Goal: Communication & Community: Answer question/provide support

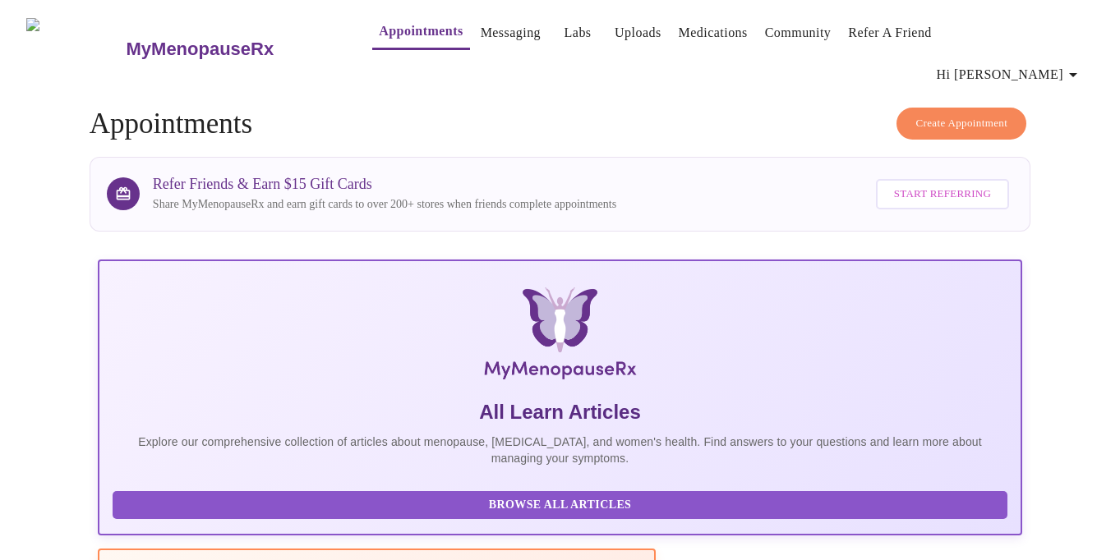
click at [481, 39] on link "Messaging" at bounding box center [511, 32] width 60 height 23
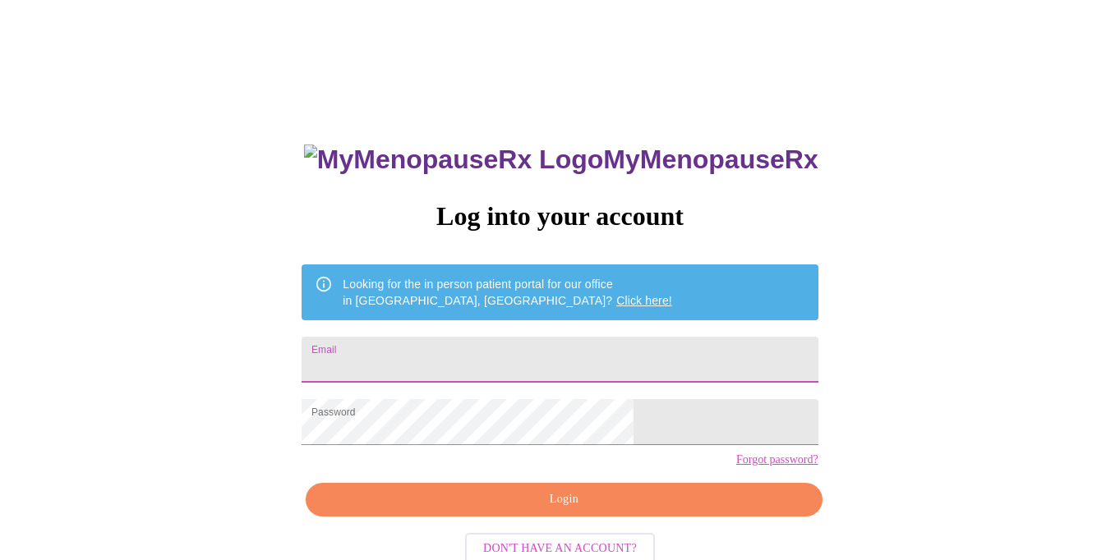
click at [450, 351] on input "Email" at bounding box center [560, 360] width 516 height 46
type input "[EMAIL_ADDRESS][PERSON_NAME][PERSON_NAME][DOMAIN_NAME]"
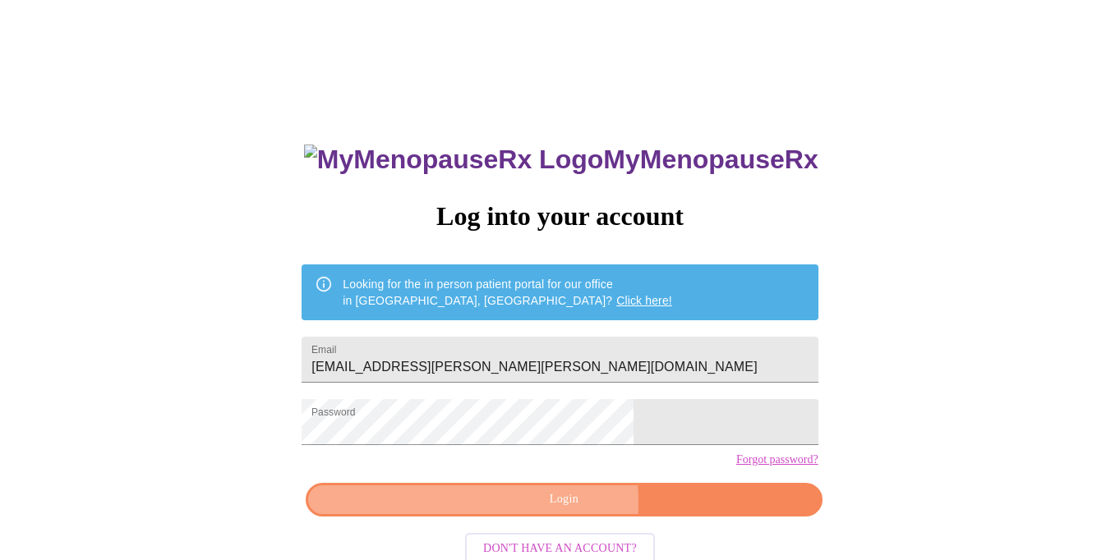
click at [511, 510] on span "Login" at bounding box center [564, 500] width 478 height 21
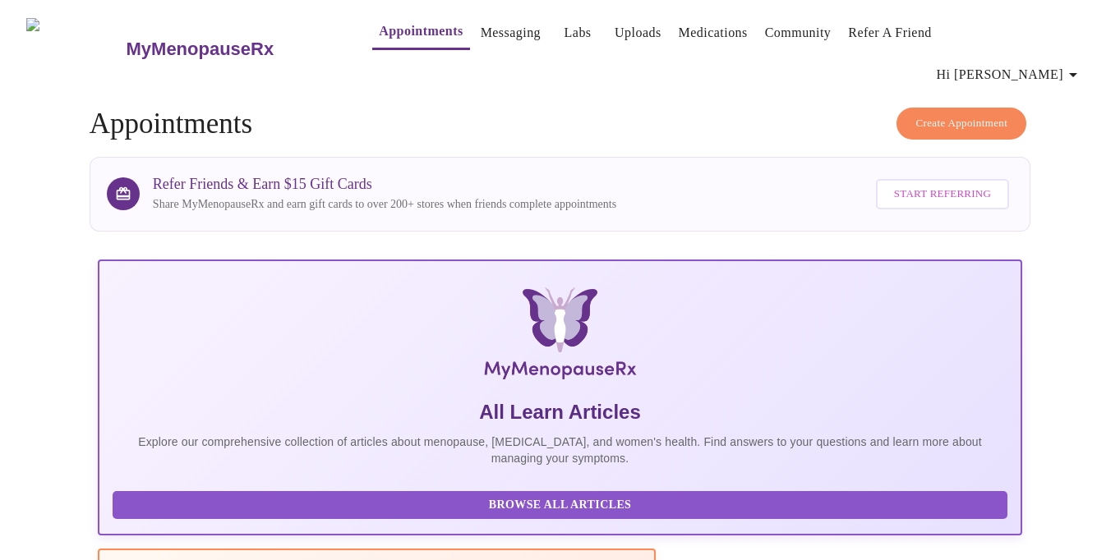
click at [482, 40] on link "Messaging" at bounding box center [511, 32] width 60 height 23
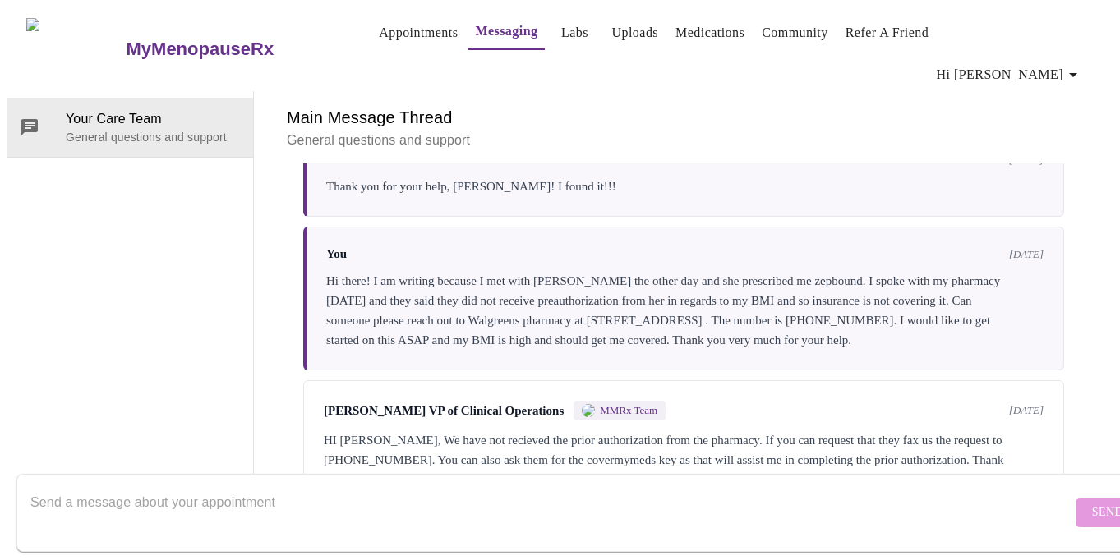
scroll to position [991, 0]
